Goal: Transaction & Acquisition: Purchase product/service

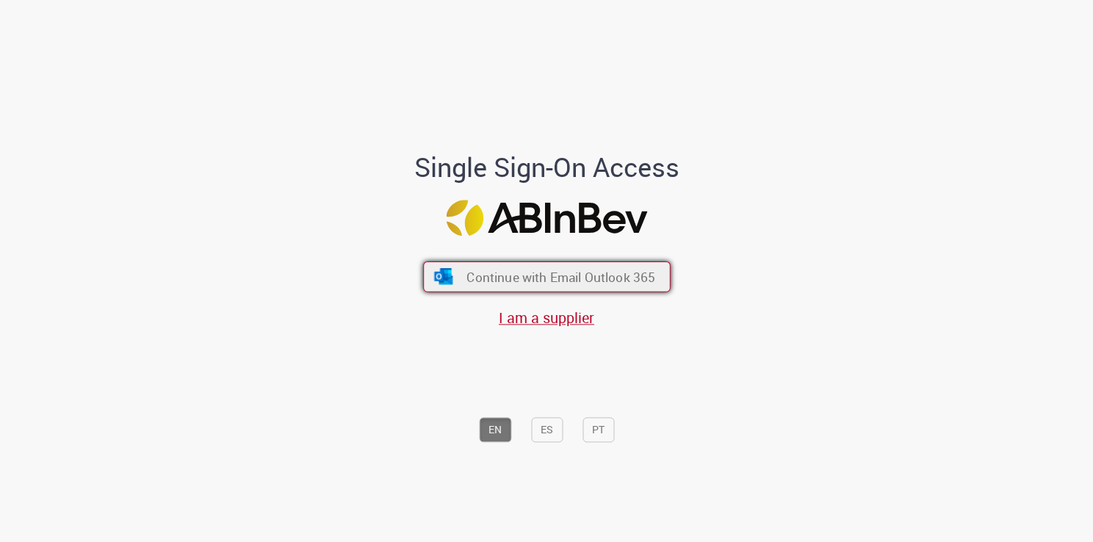
click at [638, 272] on span "Continue with Email Outlook 365" at bounding box center [560, 277] width 189 height 17
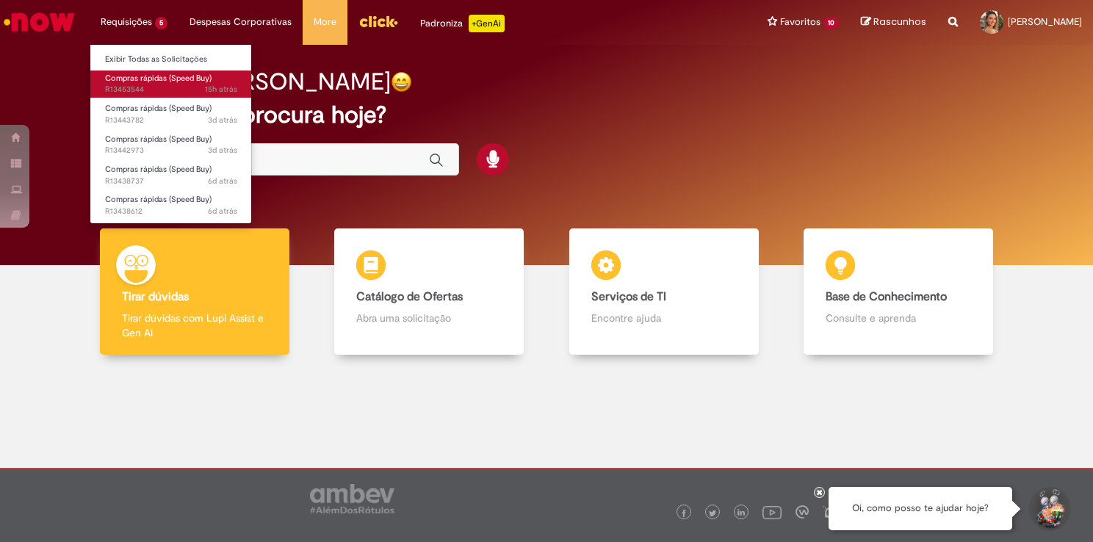
click at [147, 73] on span "Compras rápidas (Speed Buy)" at bounding box center [158, 78] width 107 height 11
